Goal: Information Seeking & Learning: Learn about a topic

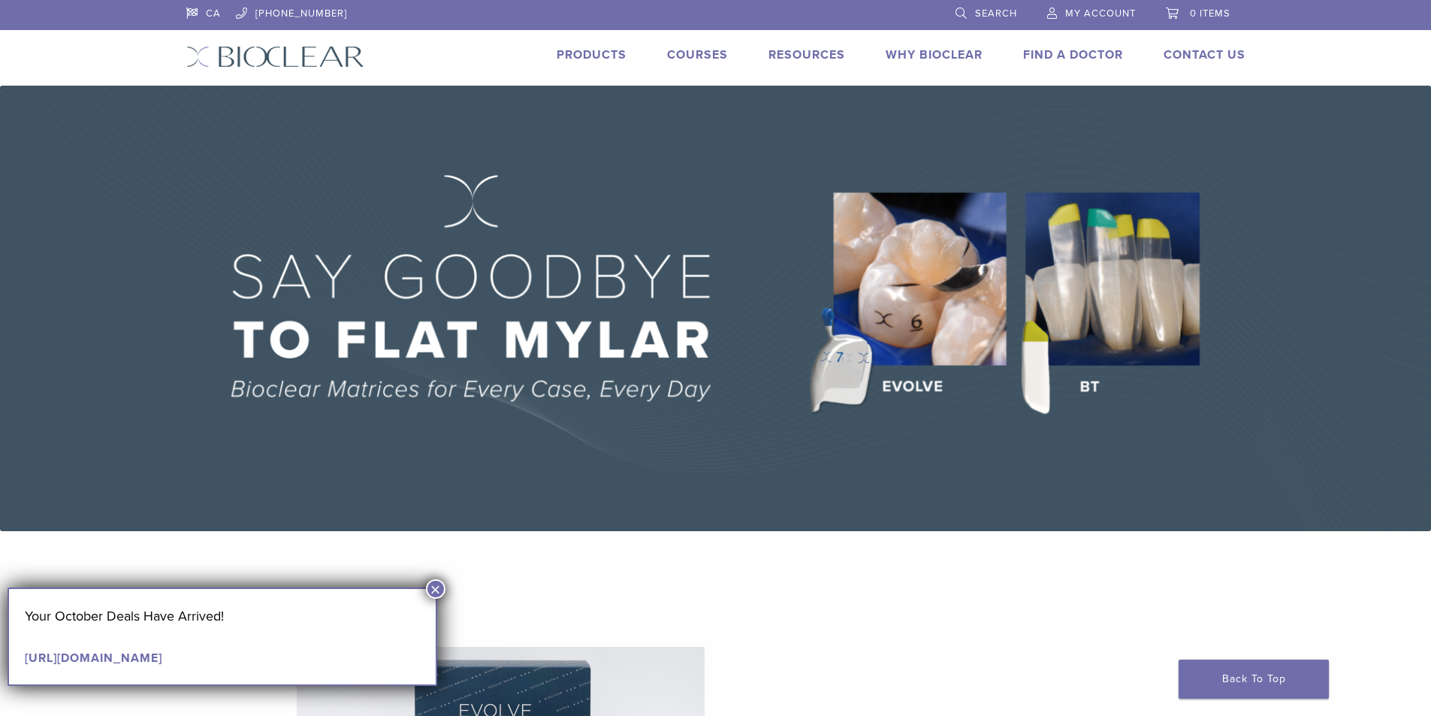
click at [608, 53] on link "Products" at bounding box center [592, 54] width 70 height 15
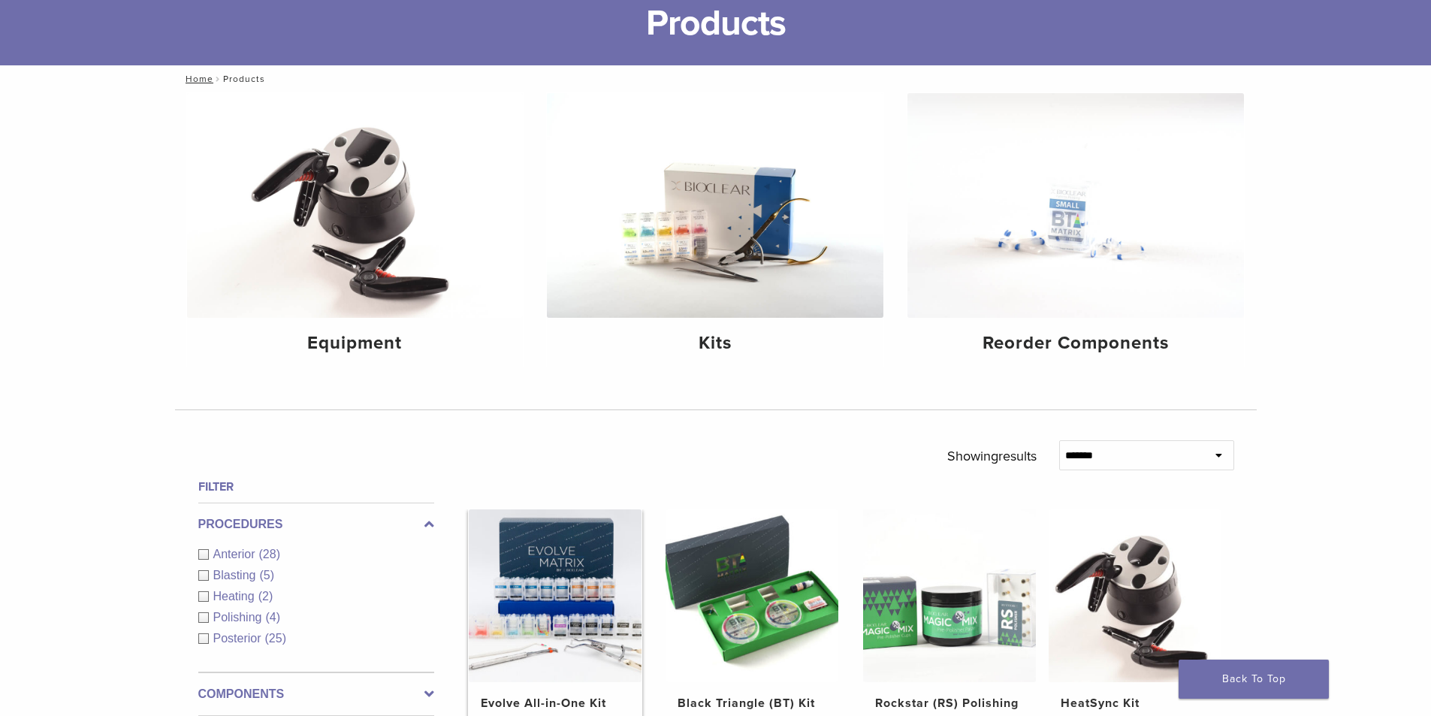
scroll to position [300, 0]
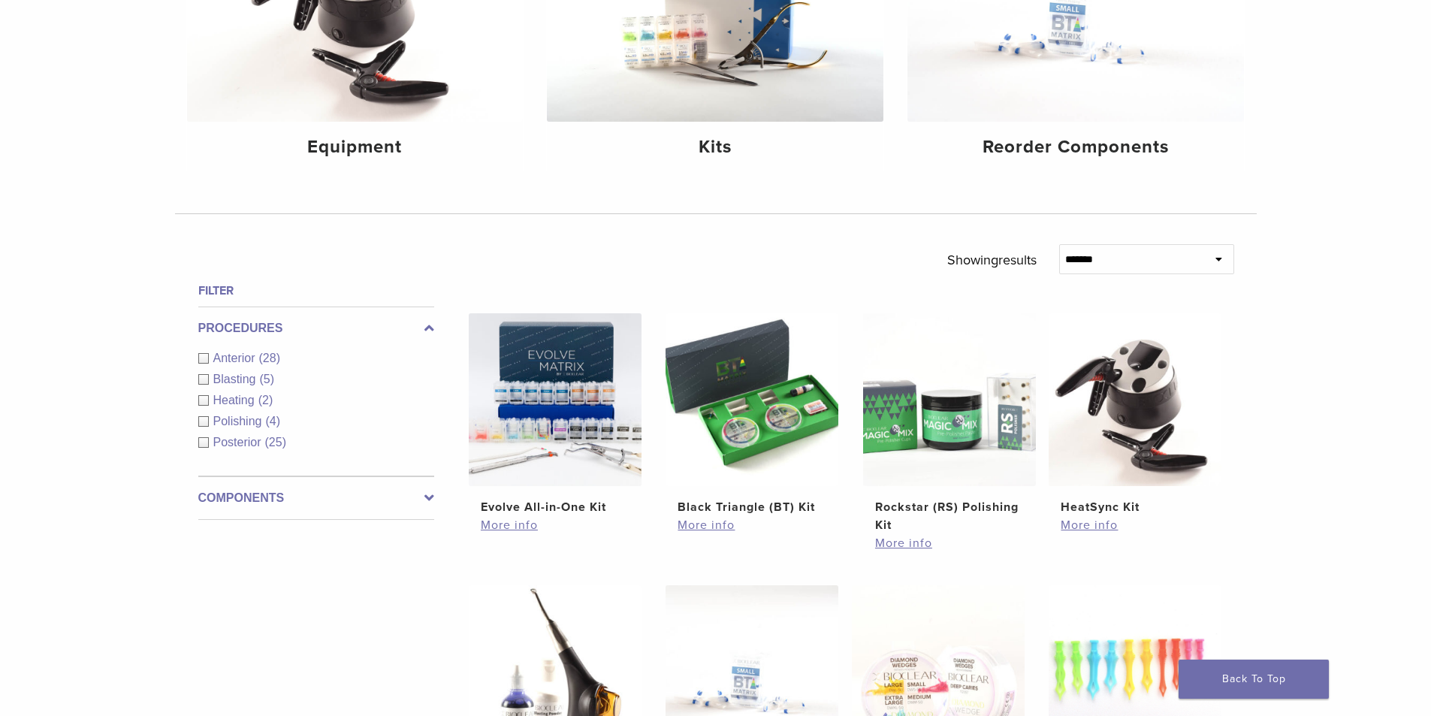
click at [202, 358] on div "Anterior (28)" at bounding box center [316, 358] width 236 height 18
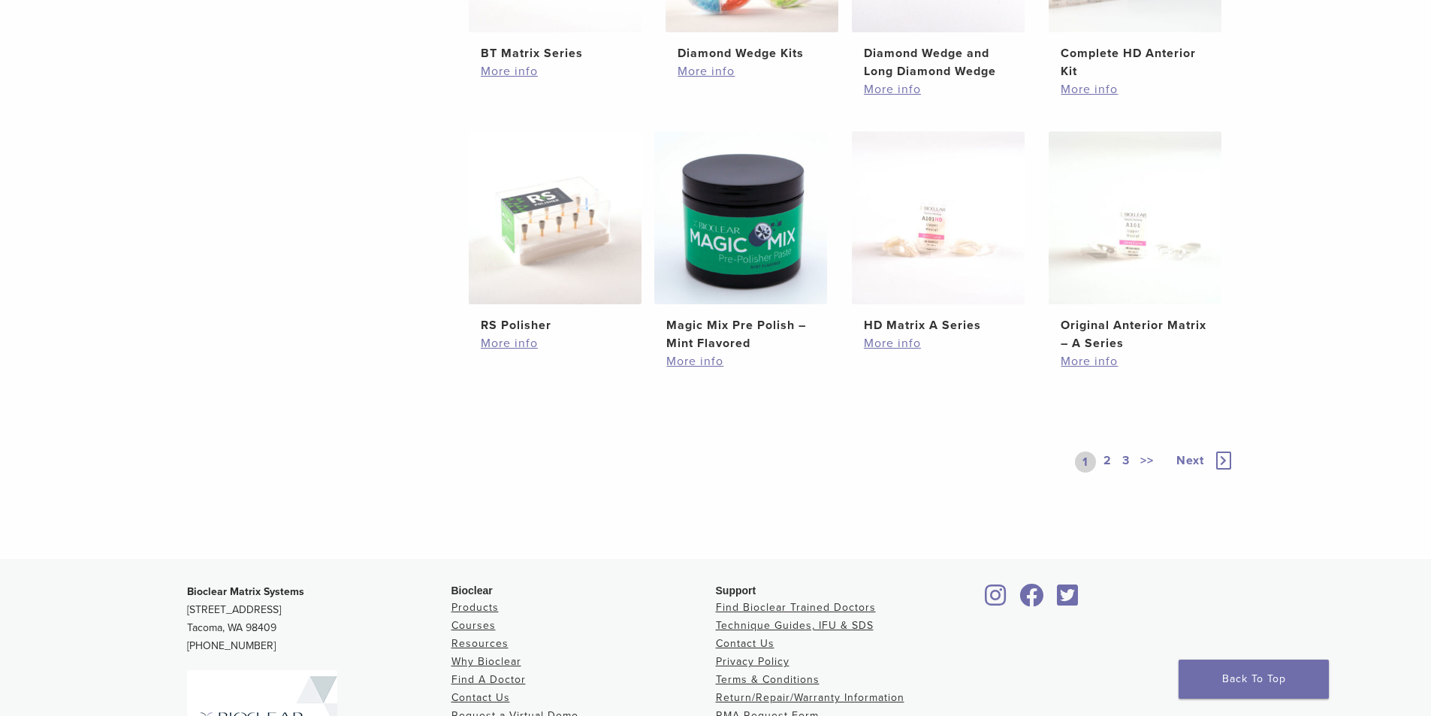
scroll to position [1052, 0]
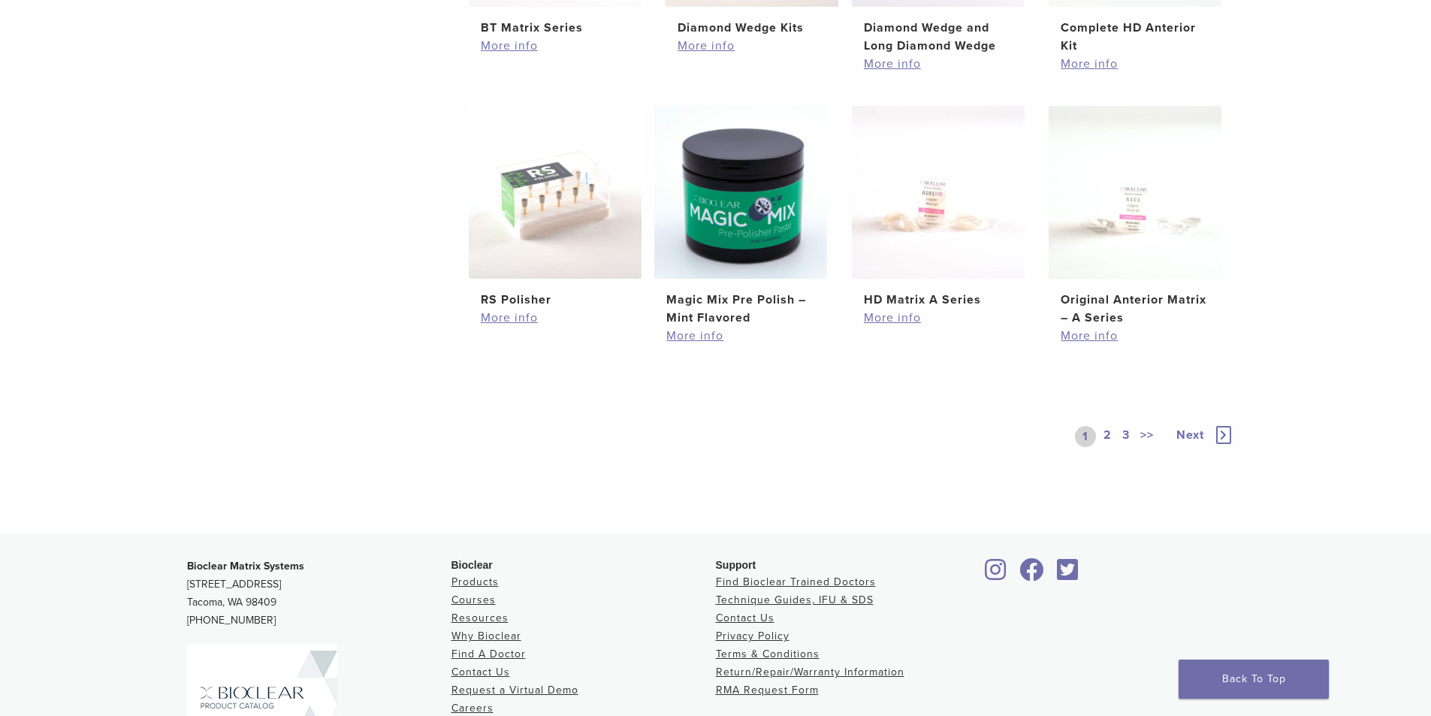
click at [1191, 439] on span "Next" at bounding box center [1190, 434] width 28 height 15
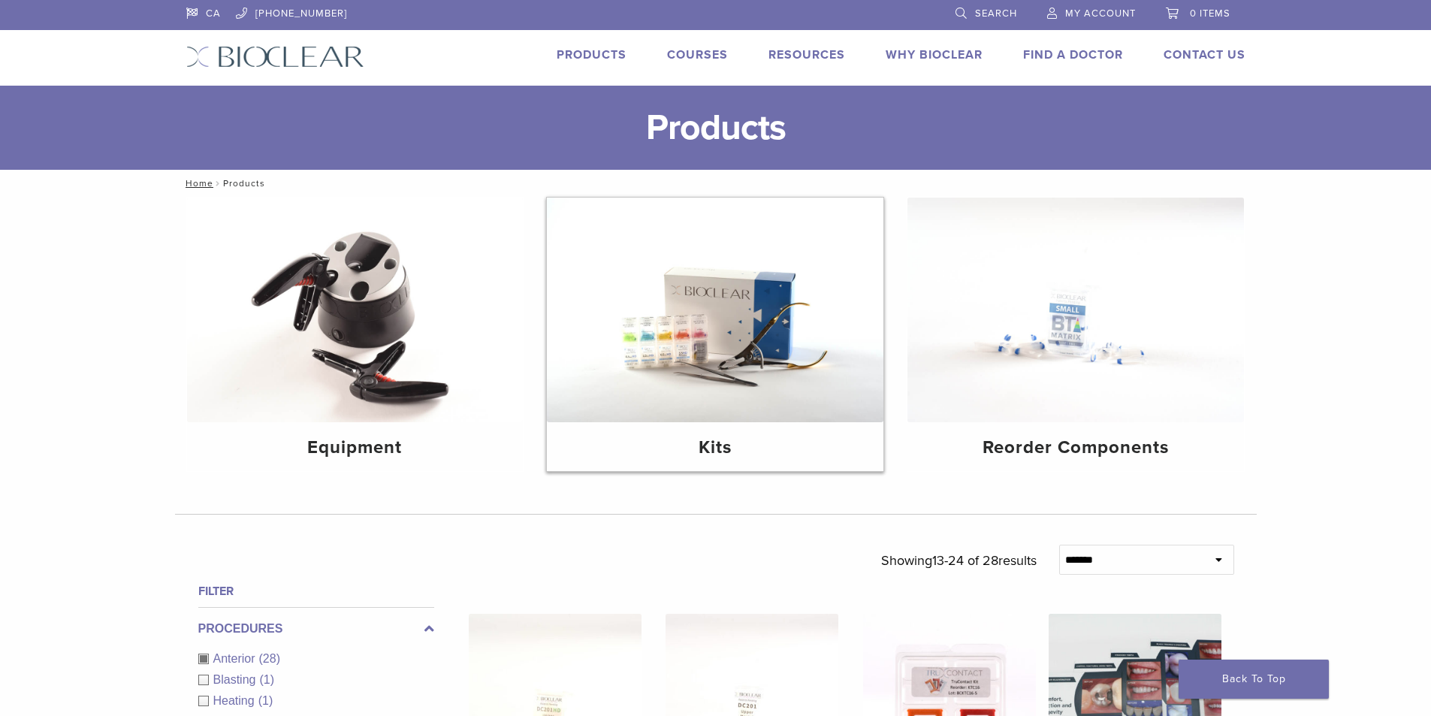
click at [751, 349] on img at bounding box center [715, 310] width 337 height 225
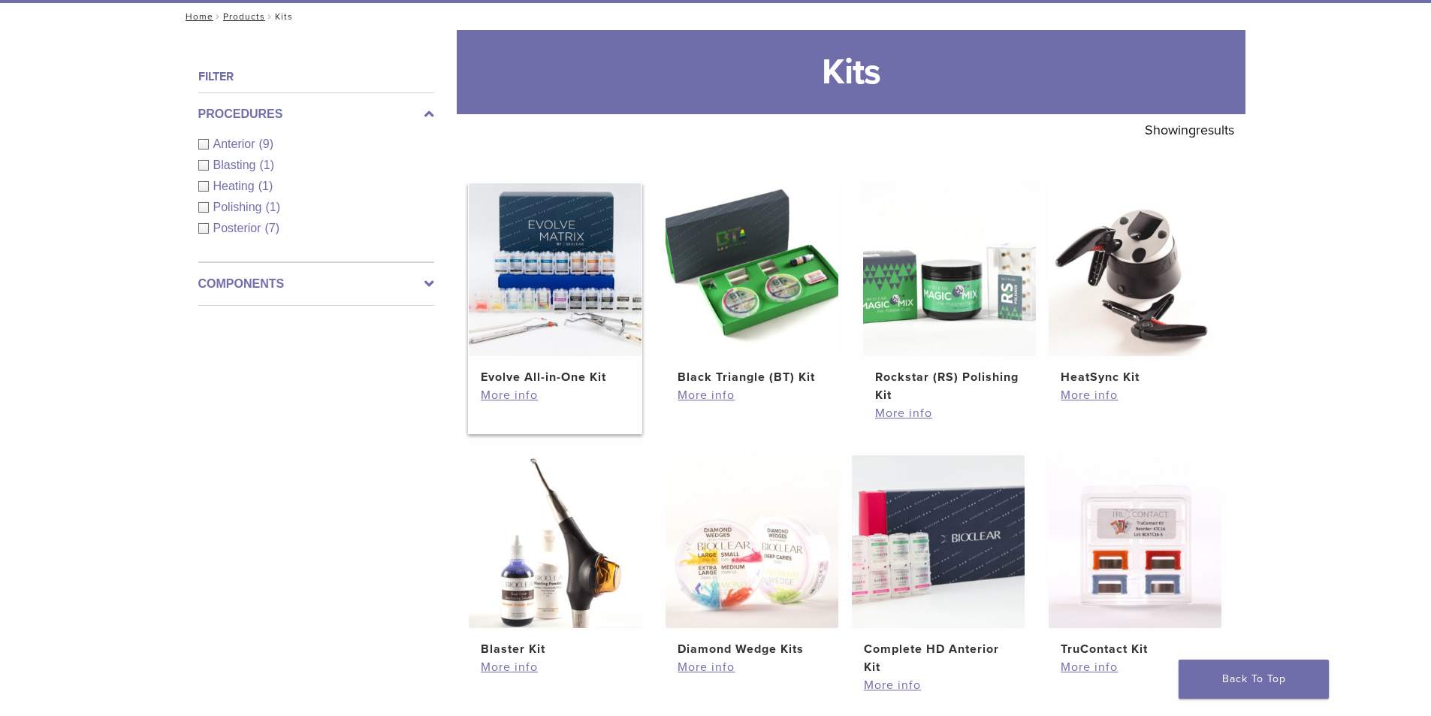
scroll to position [225, 0]
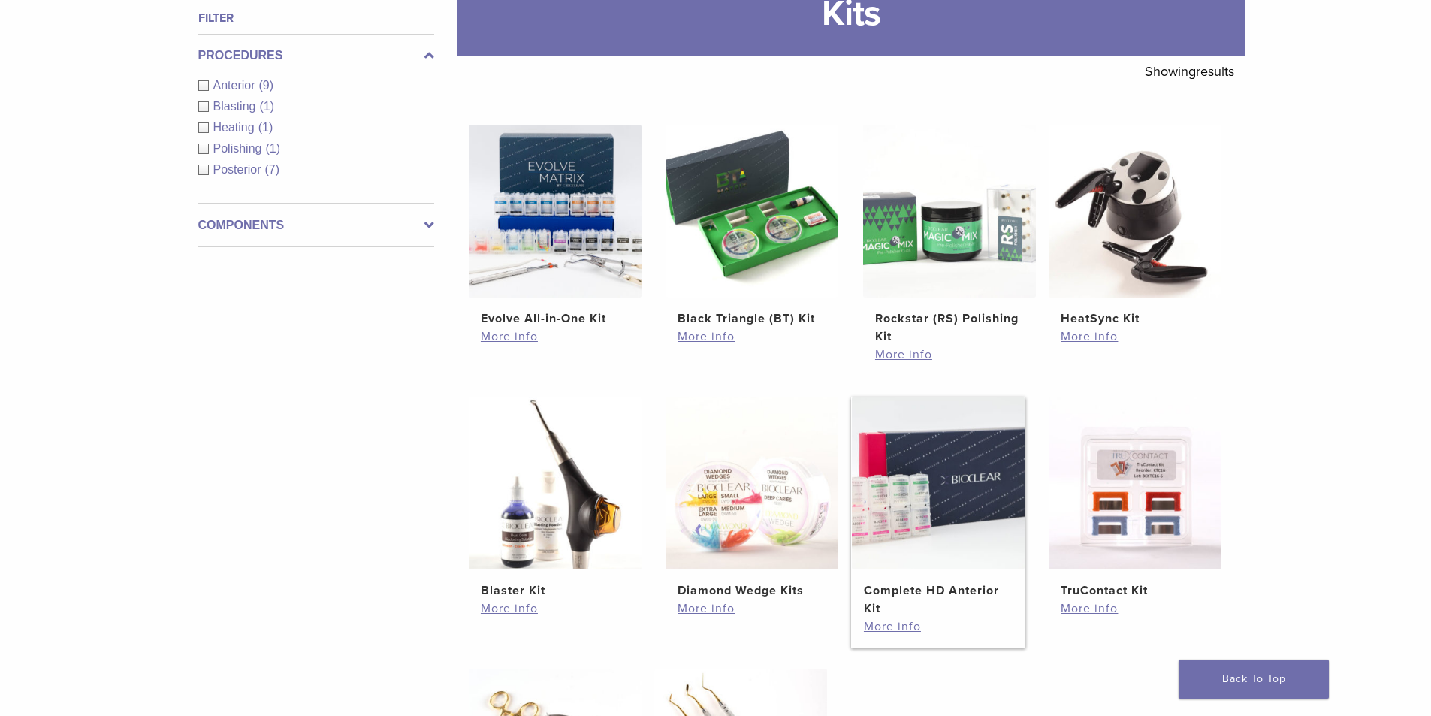
click at [967, 509] on img at bounding box center [938, 483] width 173 height 173
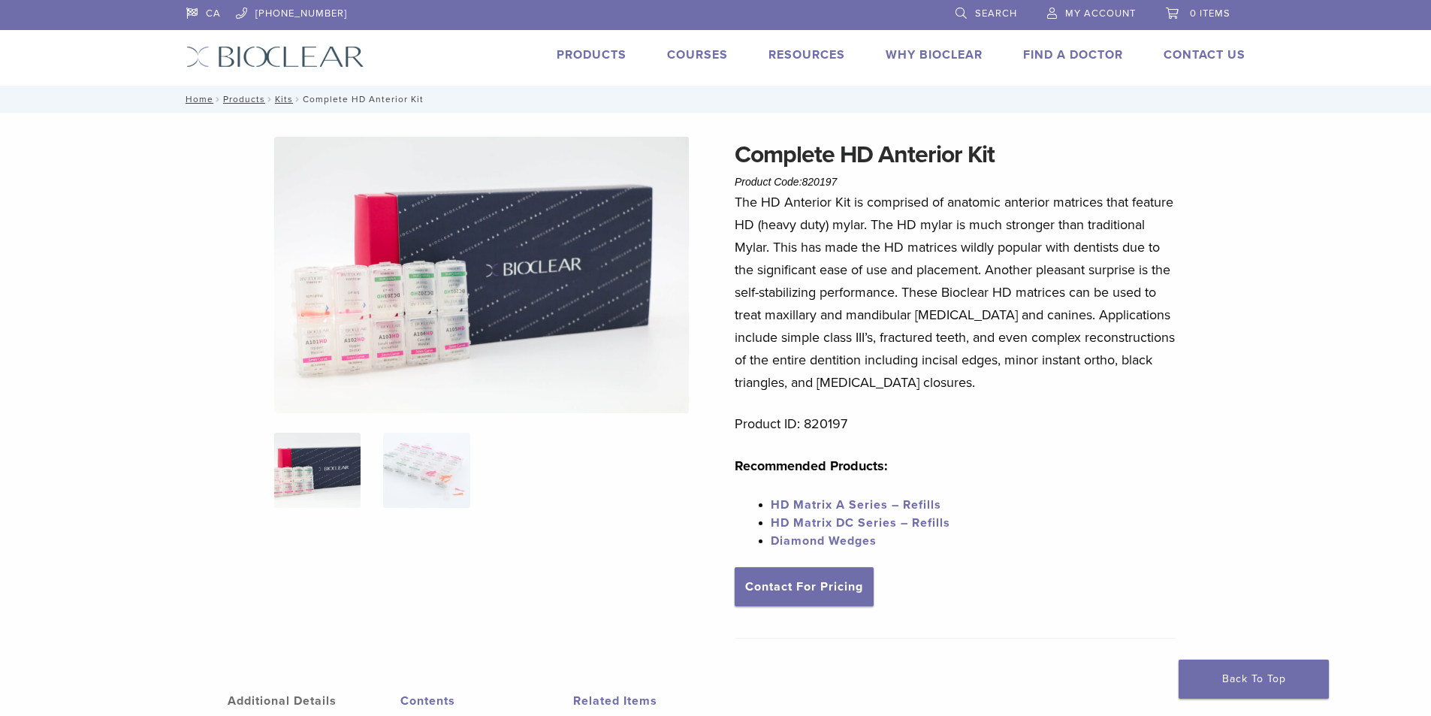
click at [379, 312] on img at bounding box center [481, 275] width 415 height 276
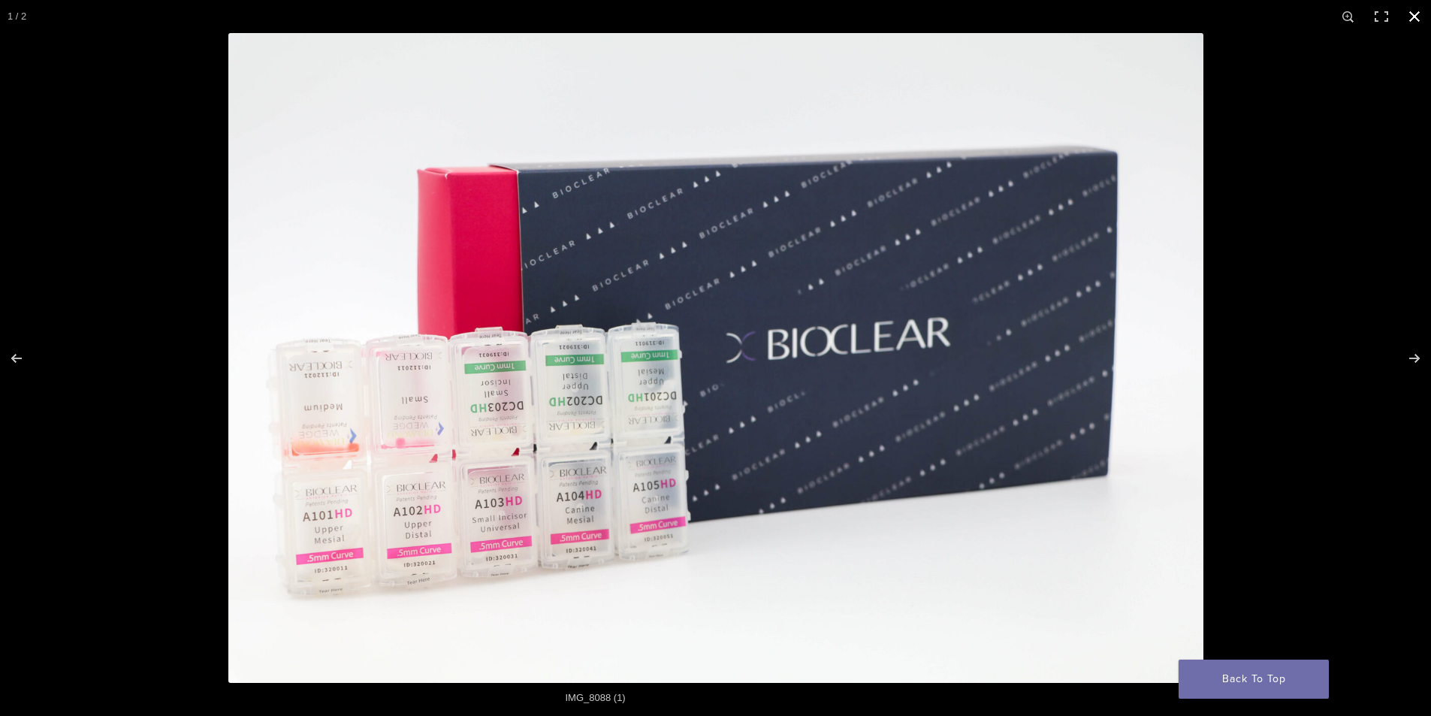
click at [1427, 8] on button "Close (Esc)" at bounding box center [1414, 16] width 33 height 33
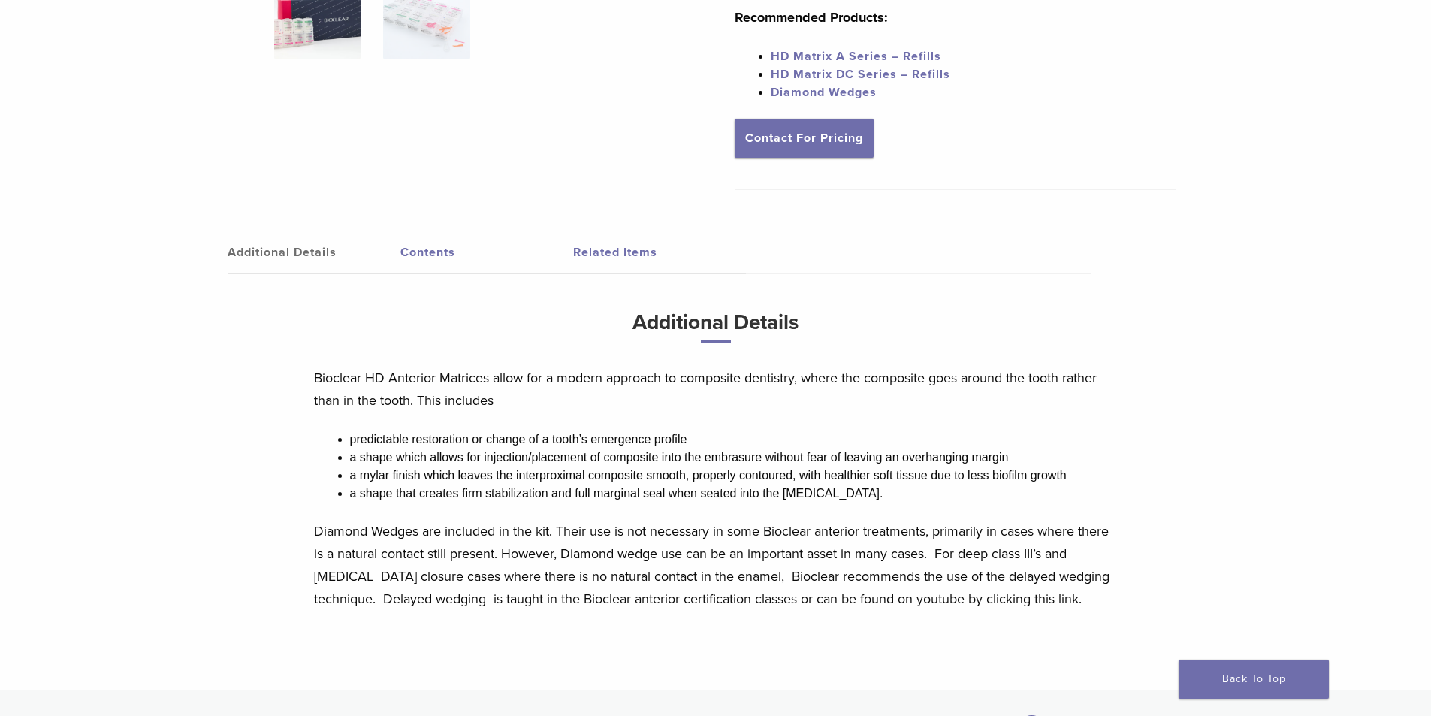
scroll to position [451, 0]
